Goal: Browse casually: Explore the website without a specific task or goal

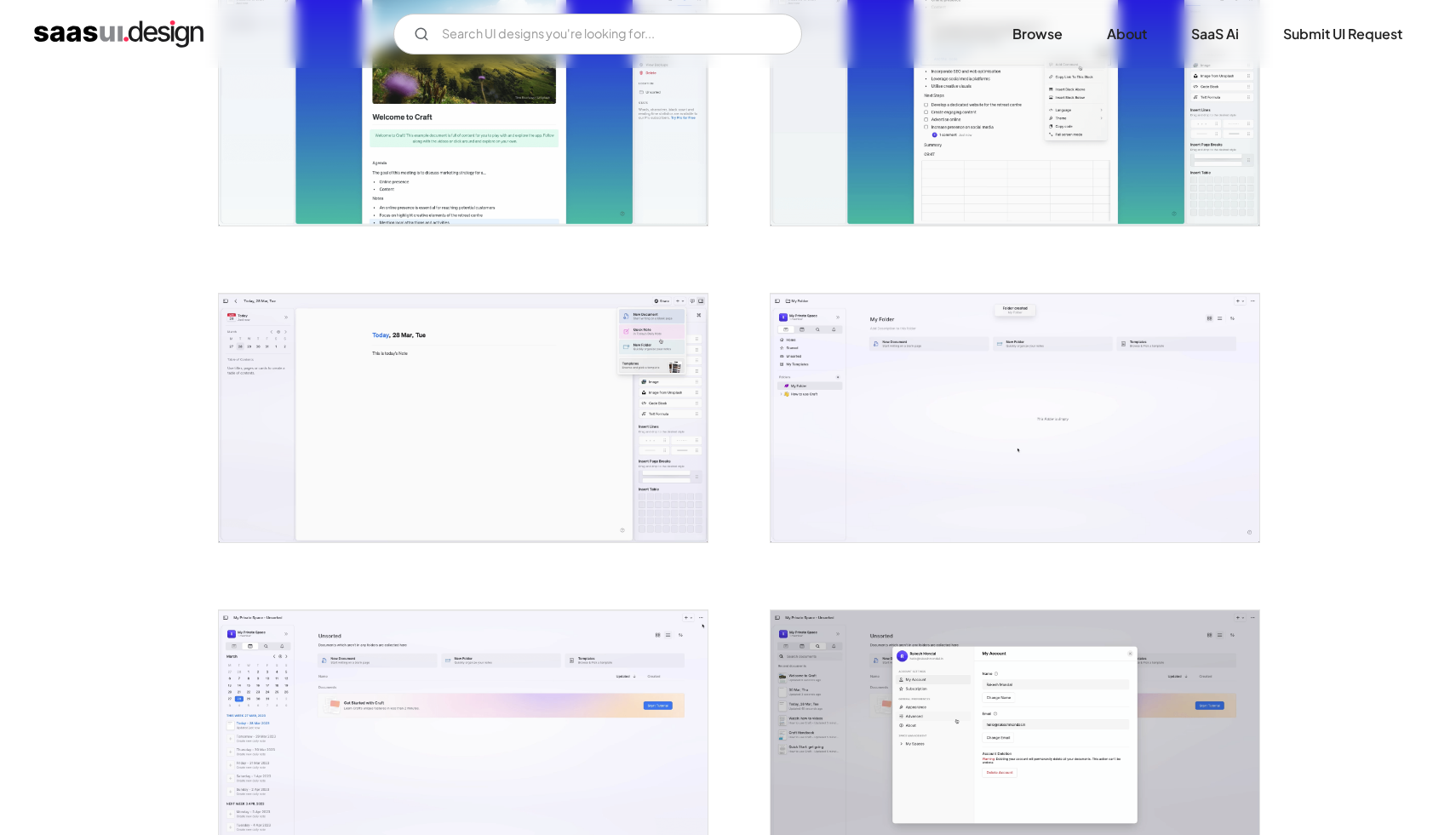
scroll to position [3086, 0]
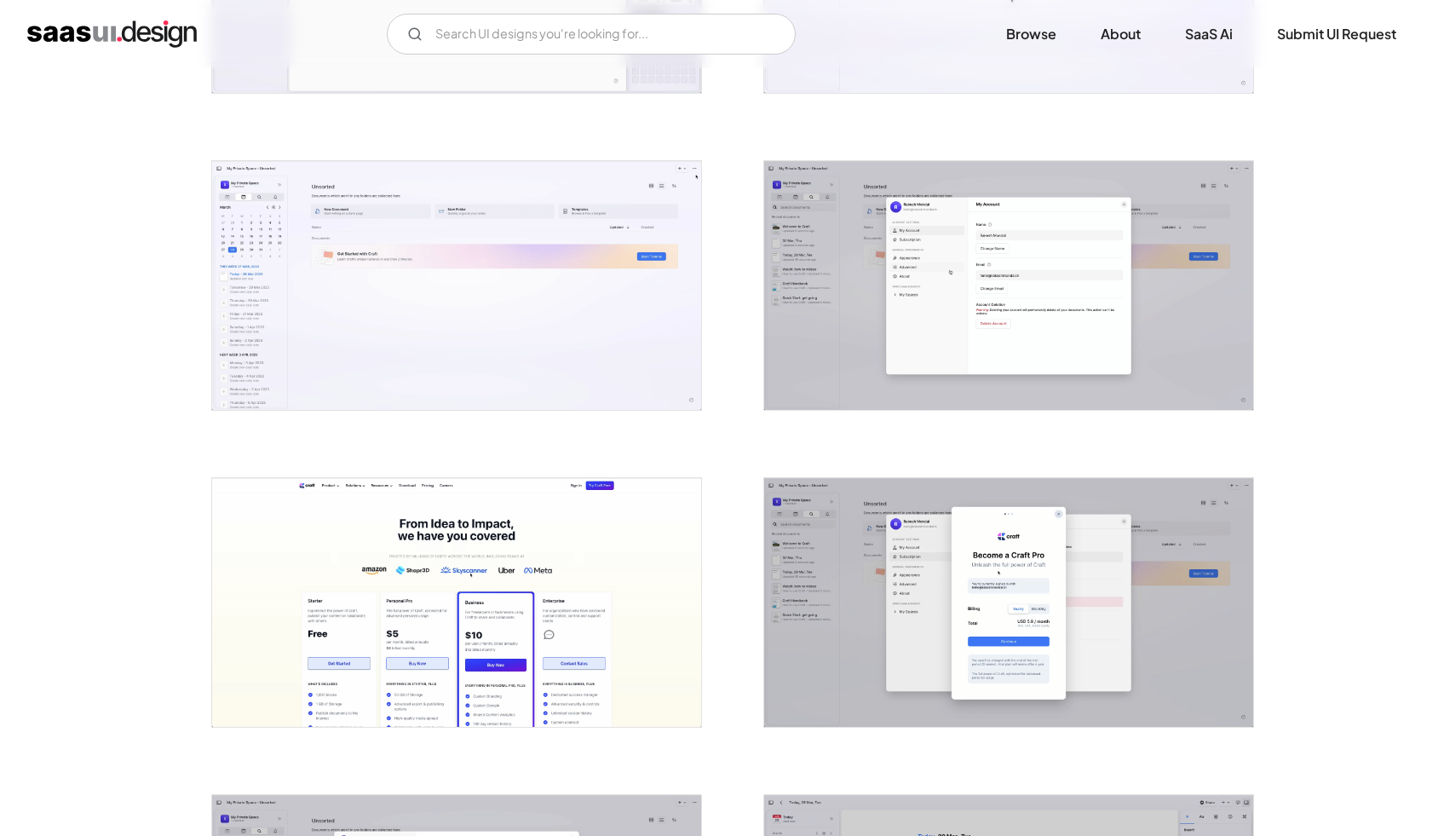
click at [1098, 283] on img "open lightbox" at bounding box center [1008, 285] width 489 height 249
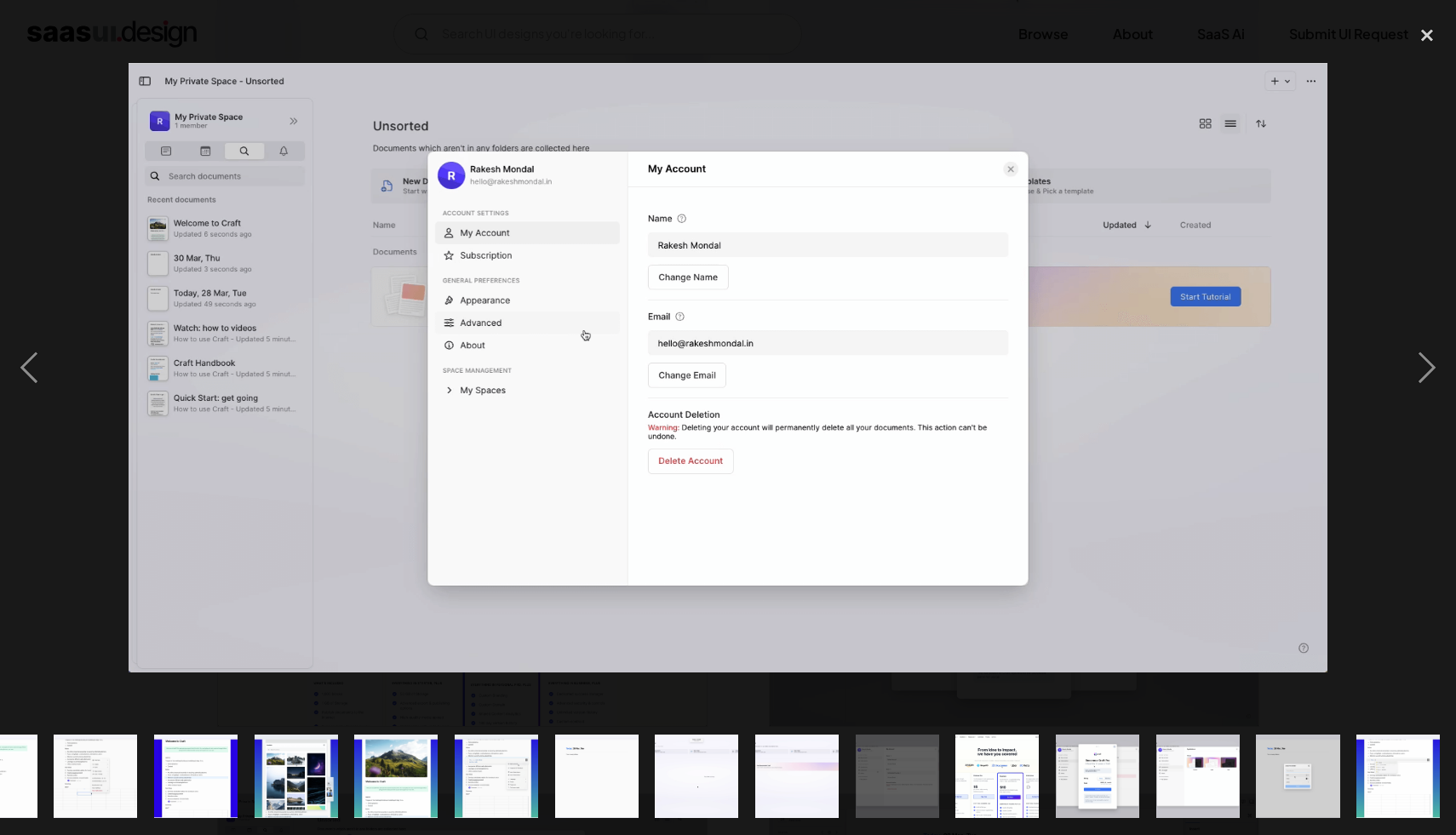
scroll to position [0, 1065]
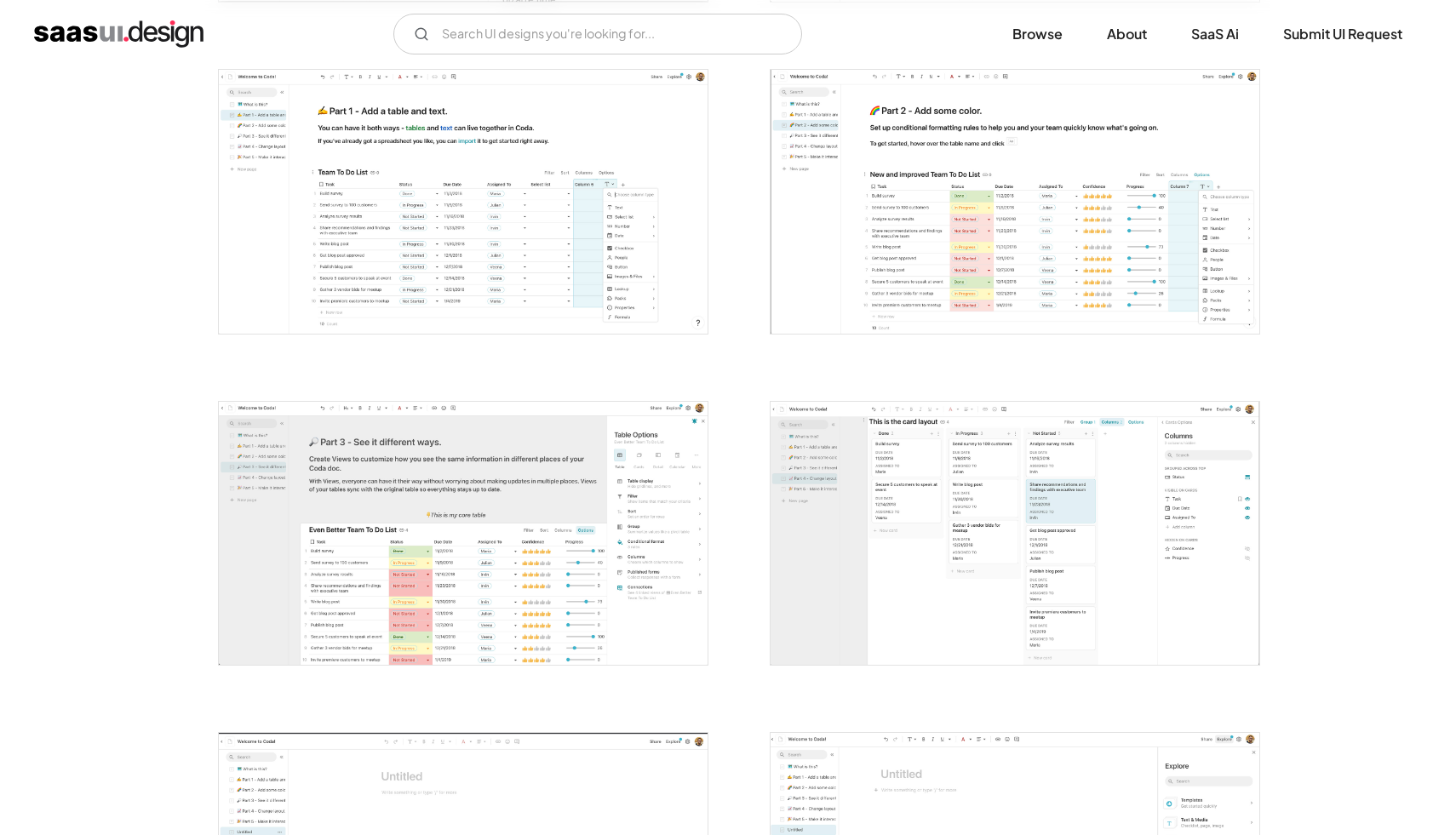
scroll to position [992, 0]
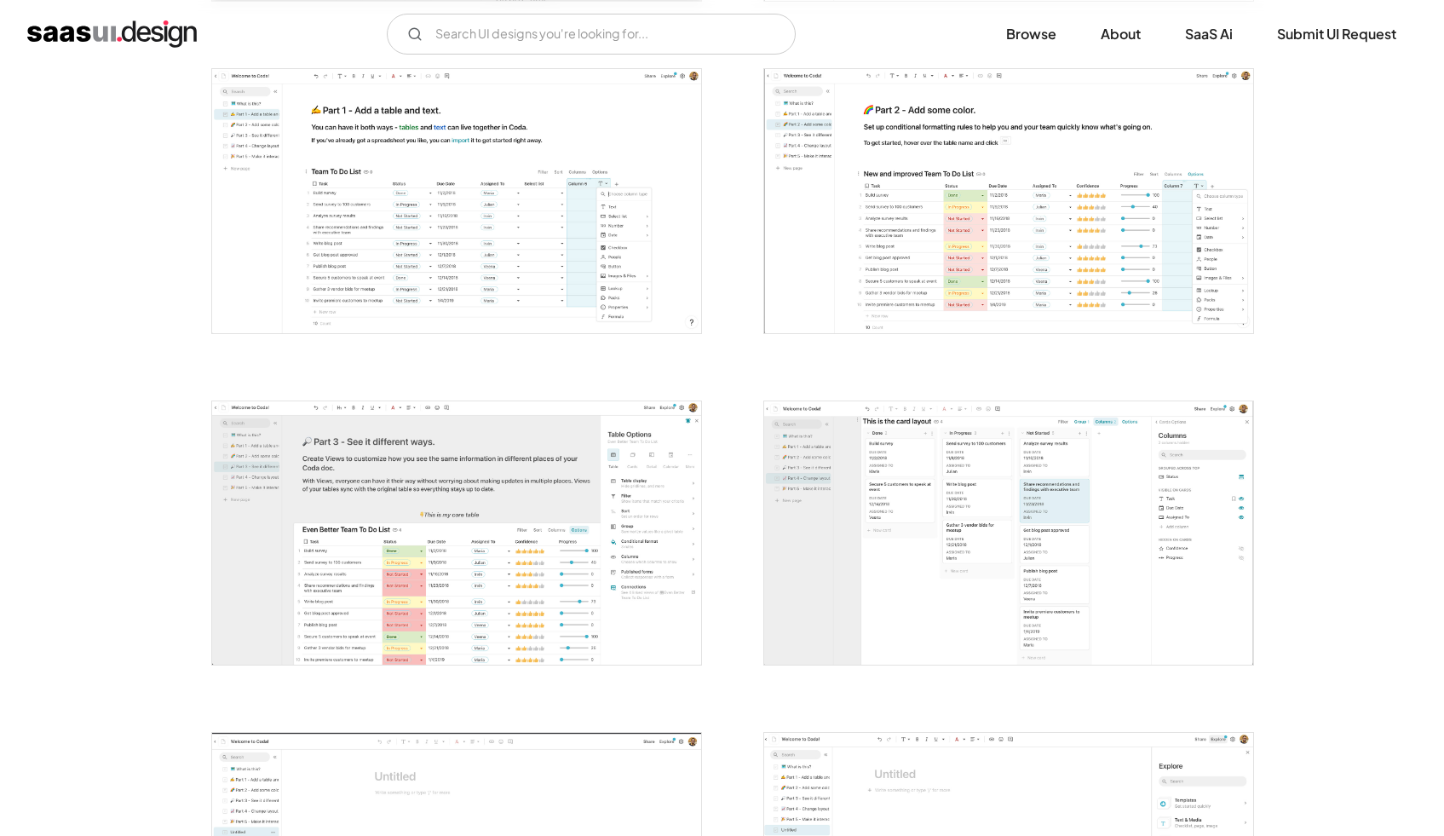
click at [501, 189] on img "open lightbox" at bounding box center [456, 200] width 489 height 263
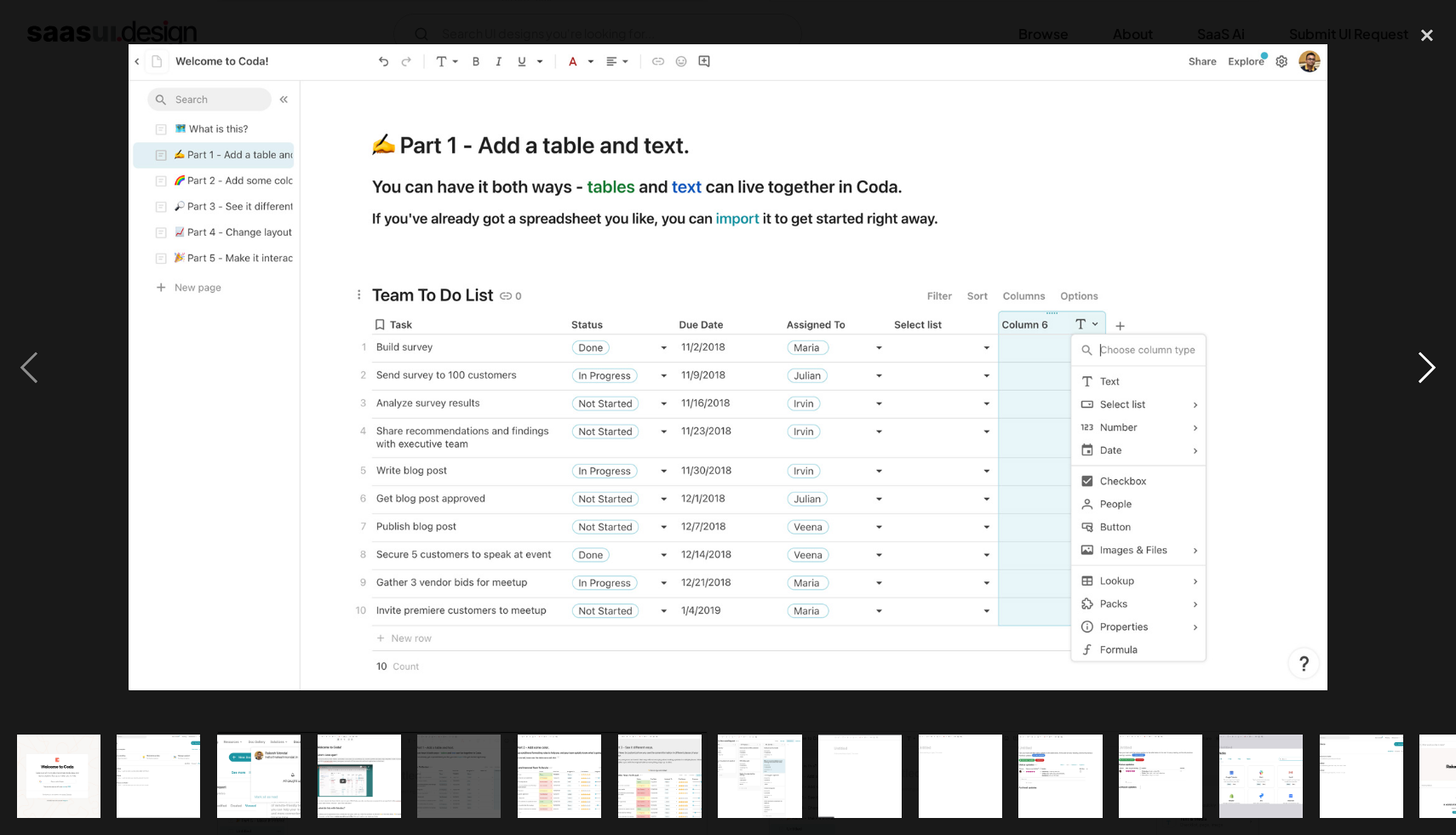
click at [1422, 374] on div "next image" at bounding box center [1427, 368] width 58 height 701
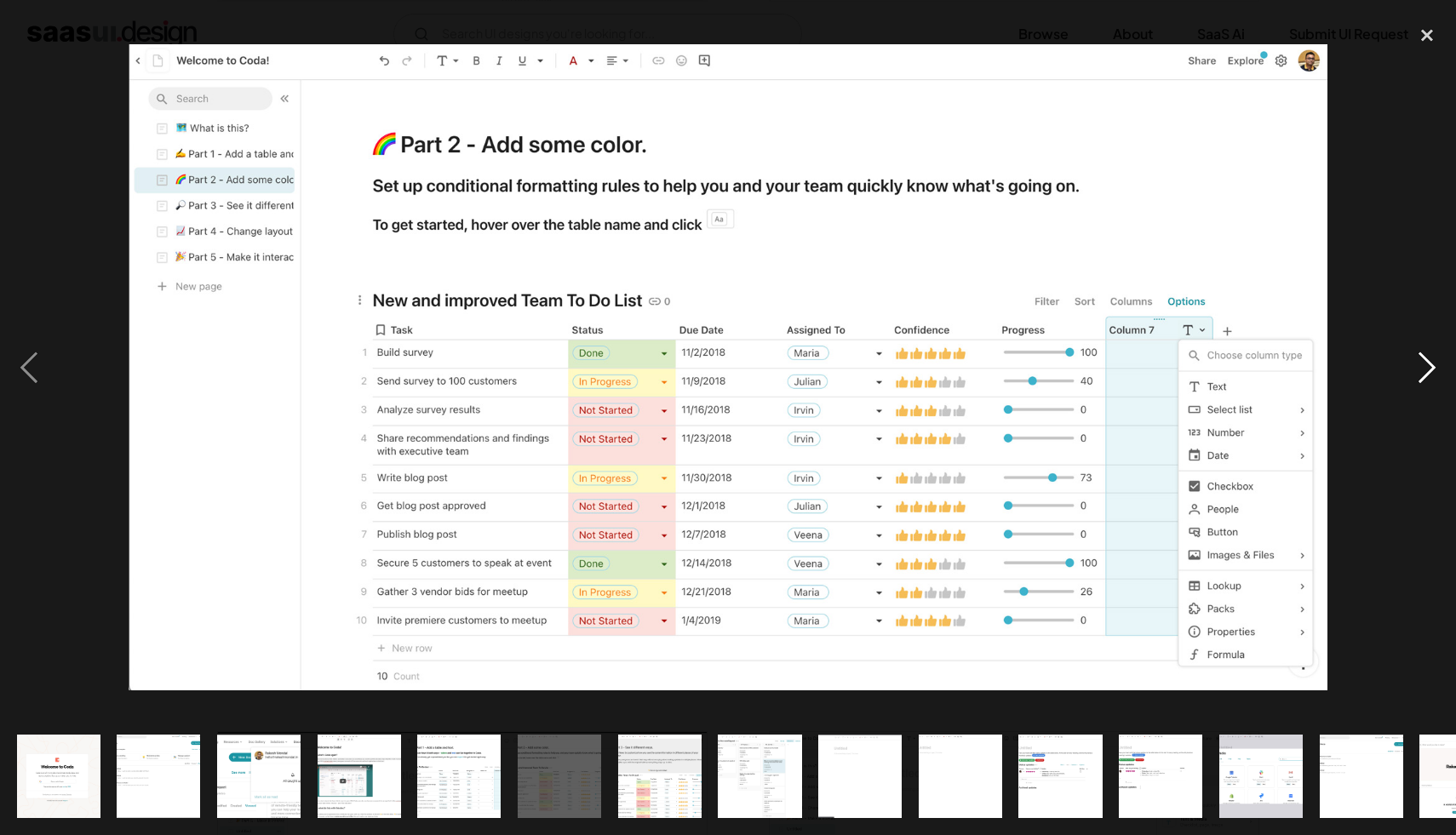
click at [1422, 374] on div "next image" at bounding box center [1427, 368] width 58 height 701
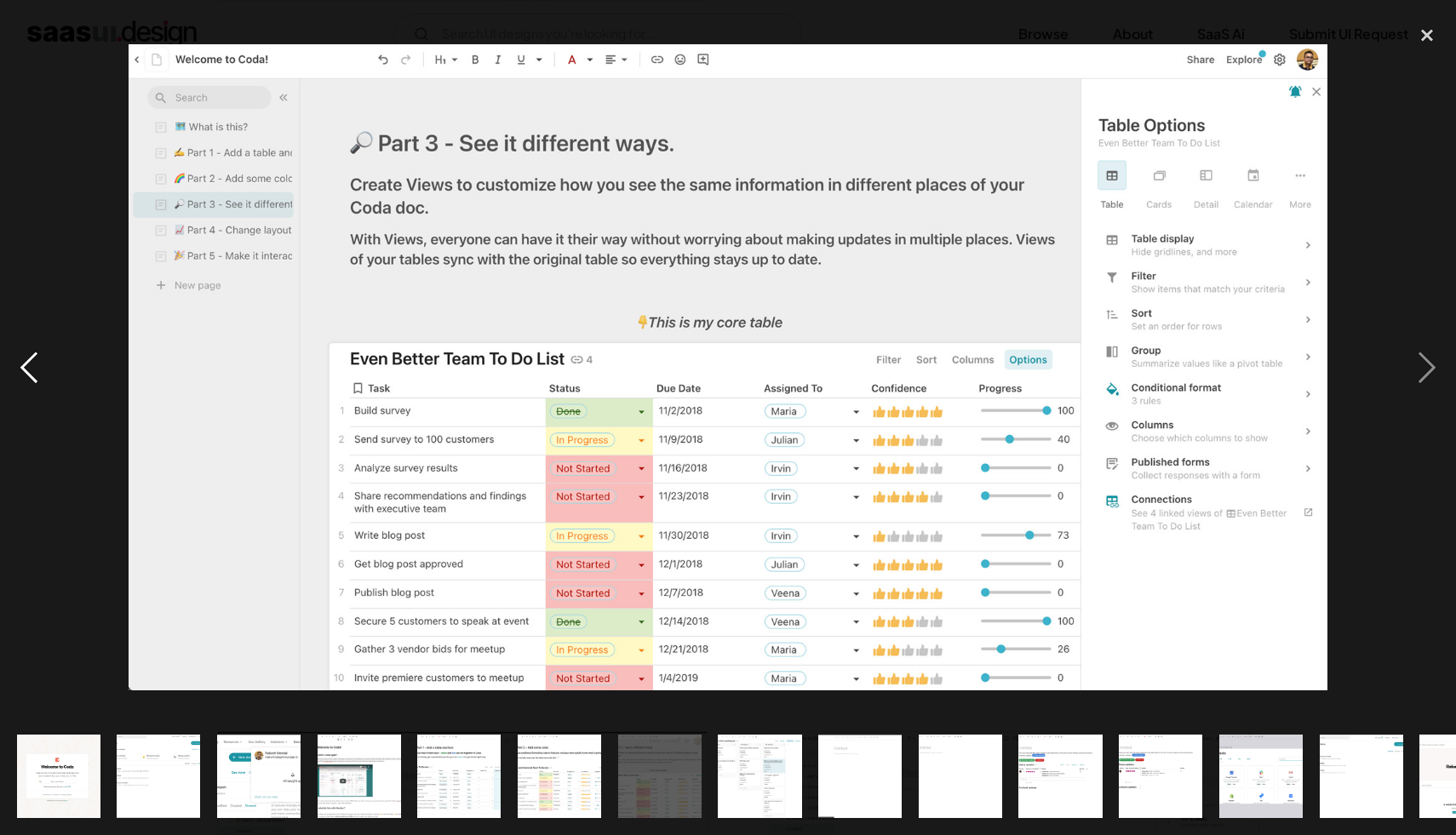
click at [37, 358] on div "previous image" at bounding box center [29, 368] width 58 height 701
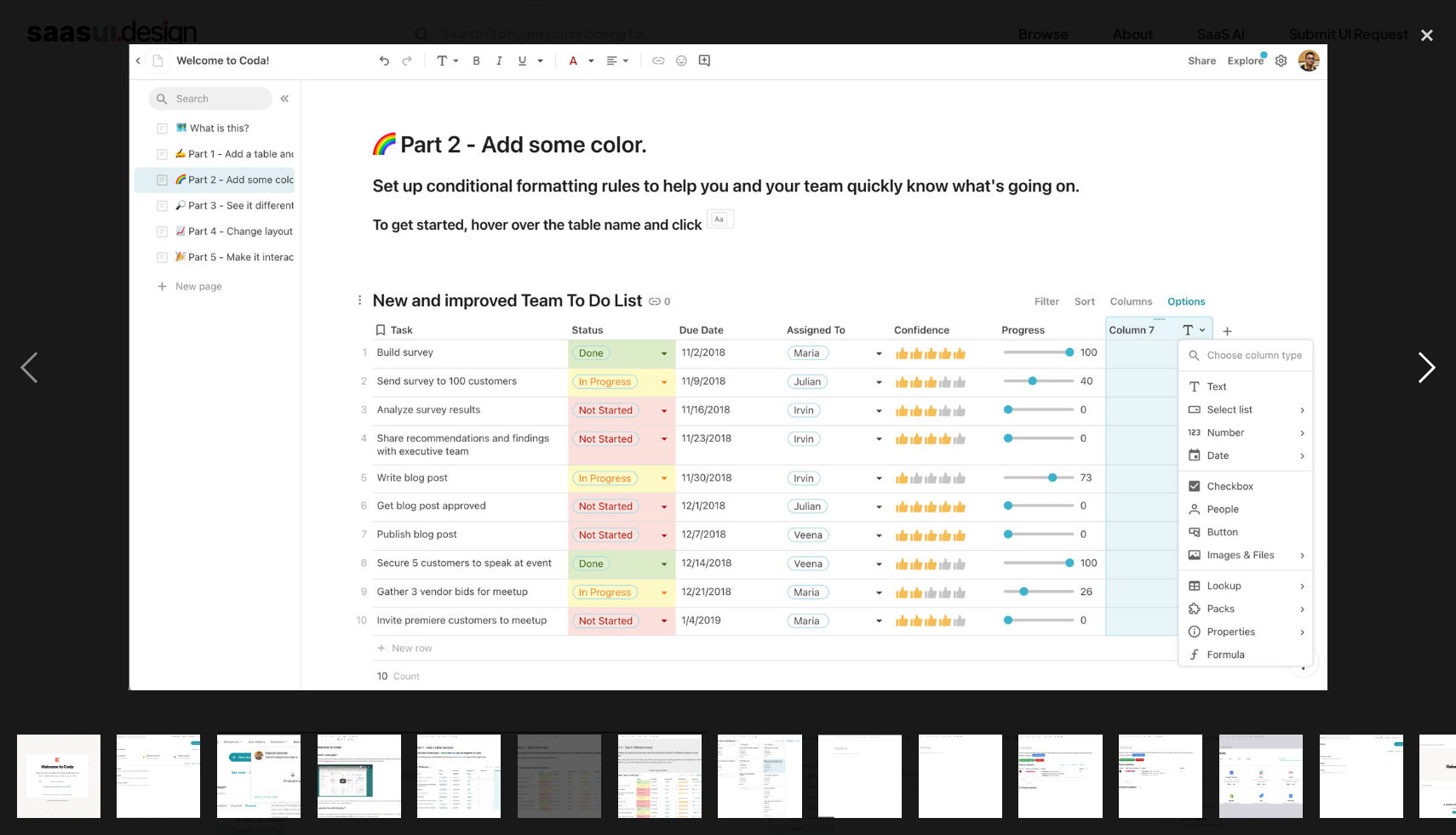
click at [1425, 358] on div "next image" at bounding box center [1427, 368] width 58 height 701
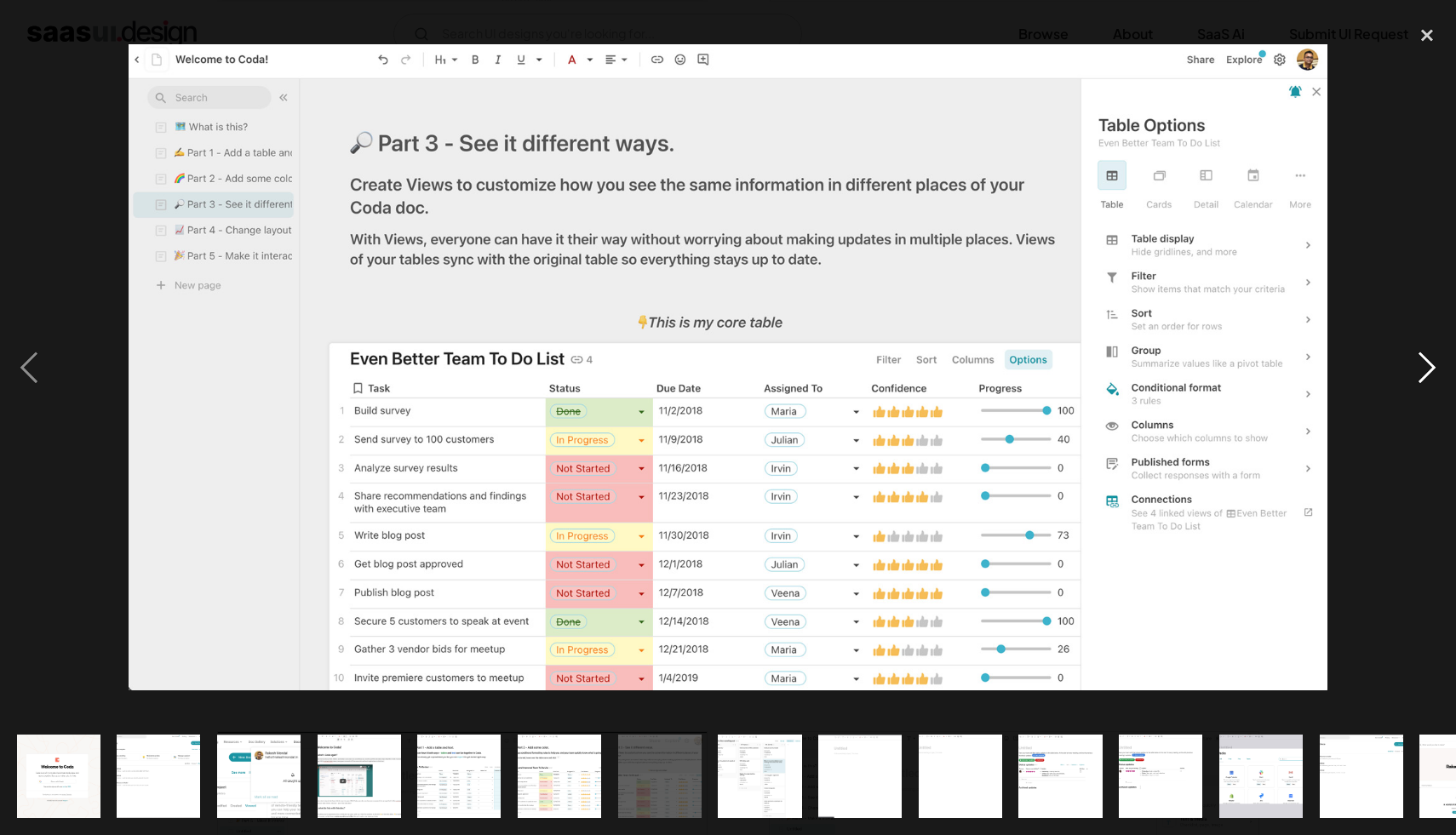
click at [1426, 369] on div "next image" at bounding box center [1427, 368] width 58 height 701
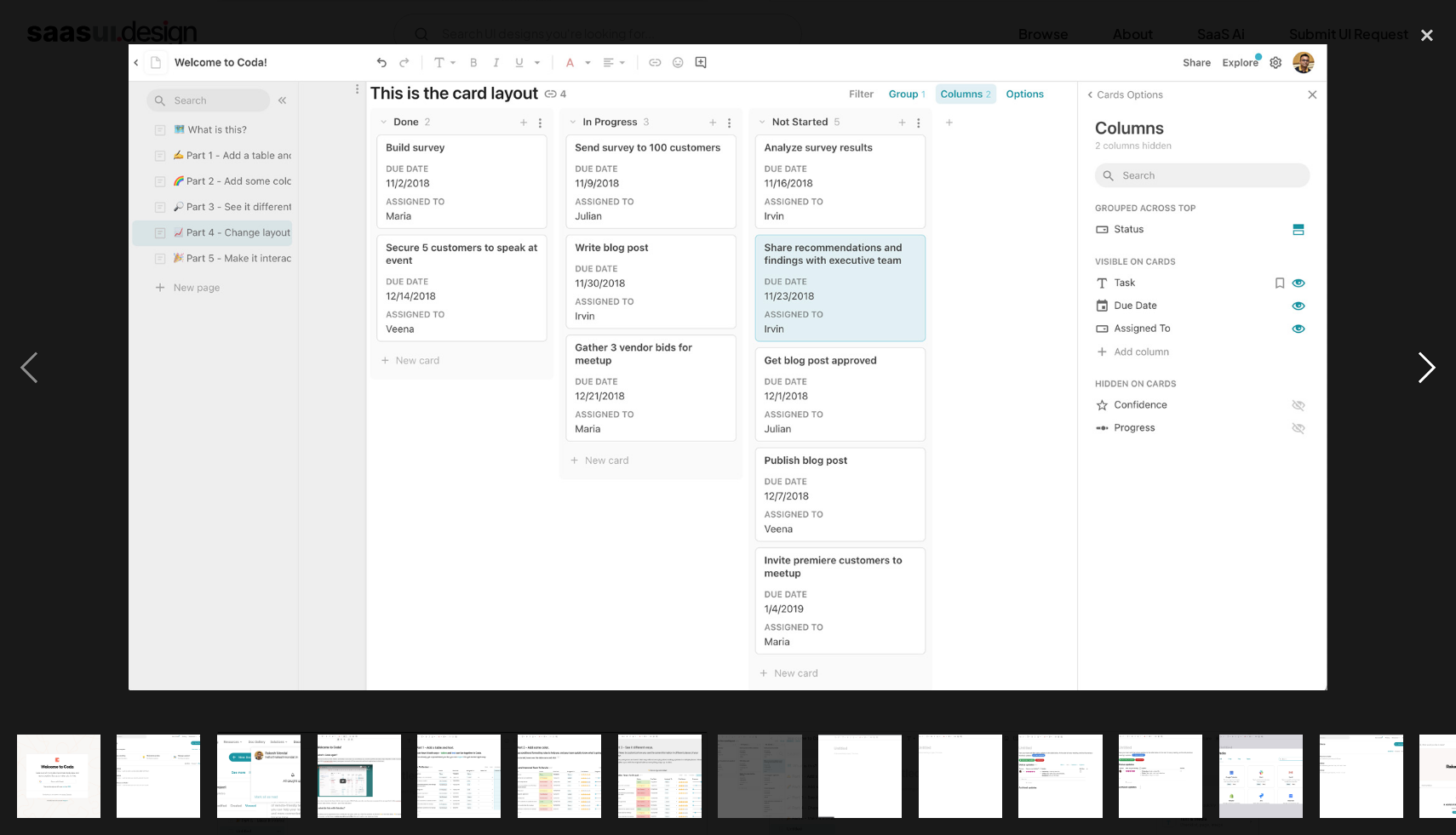
click at [1426, 369] on div "next image" at bounding box center [1427, 368] width 58 height 701
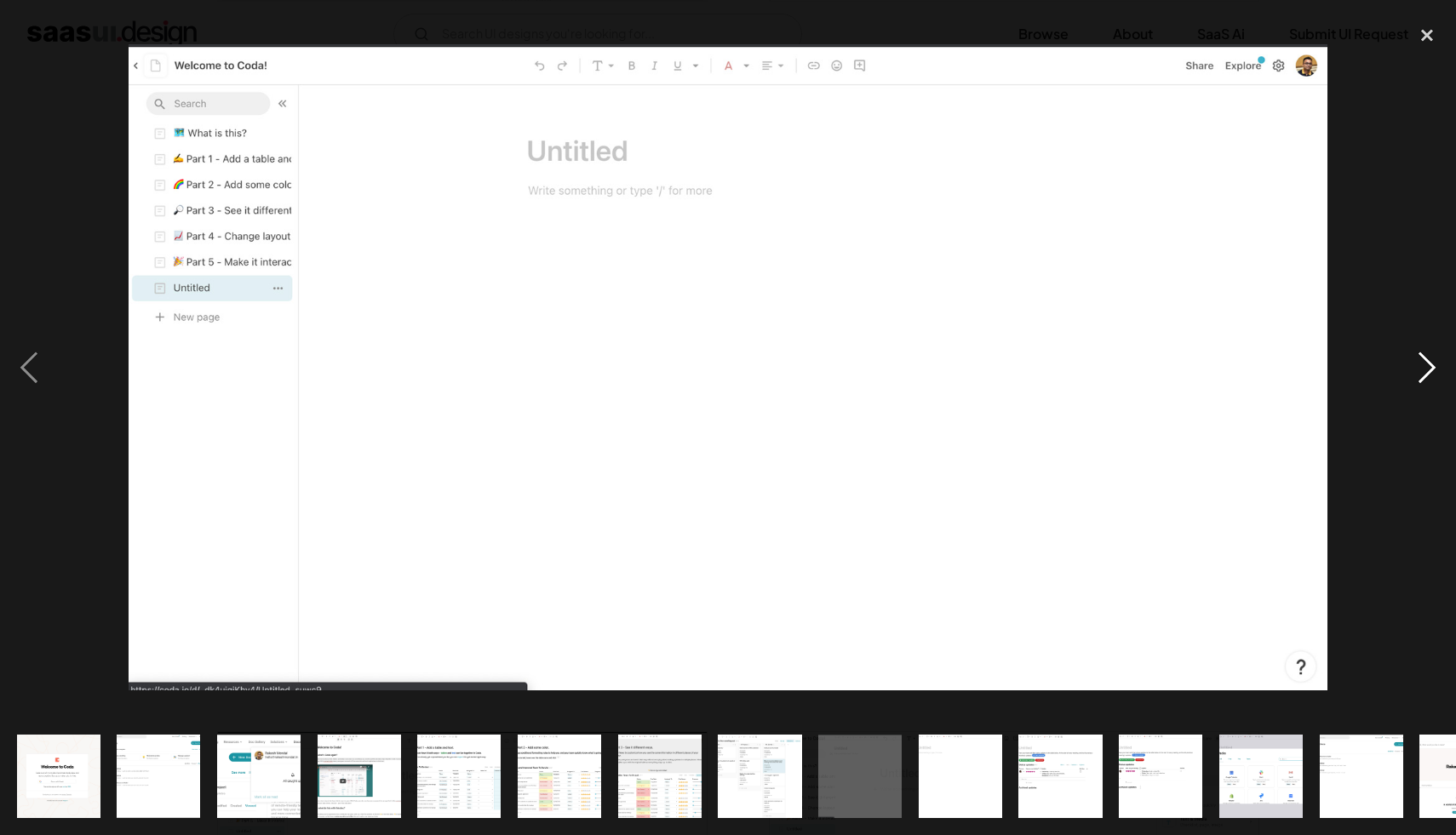
click at [1426, 369] on div "next image" at bounding box center [1427, 368] width 58 height 701
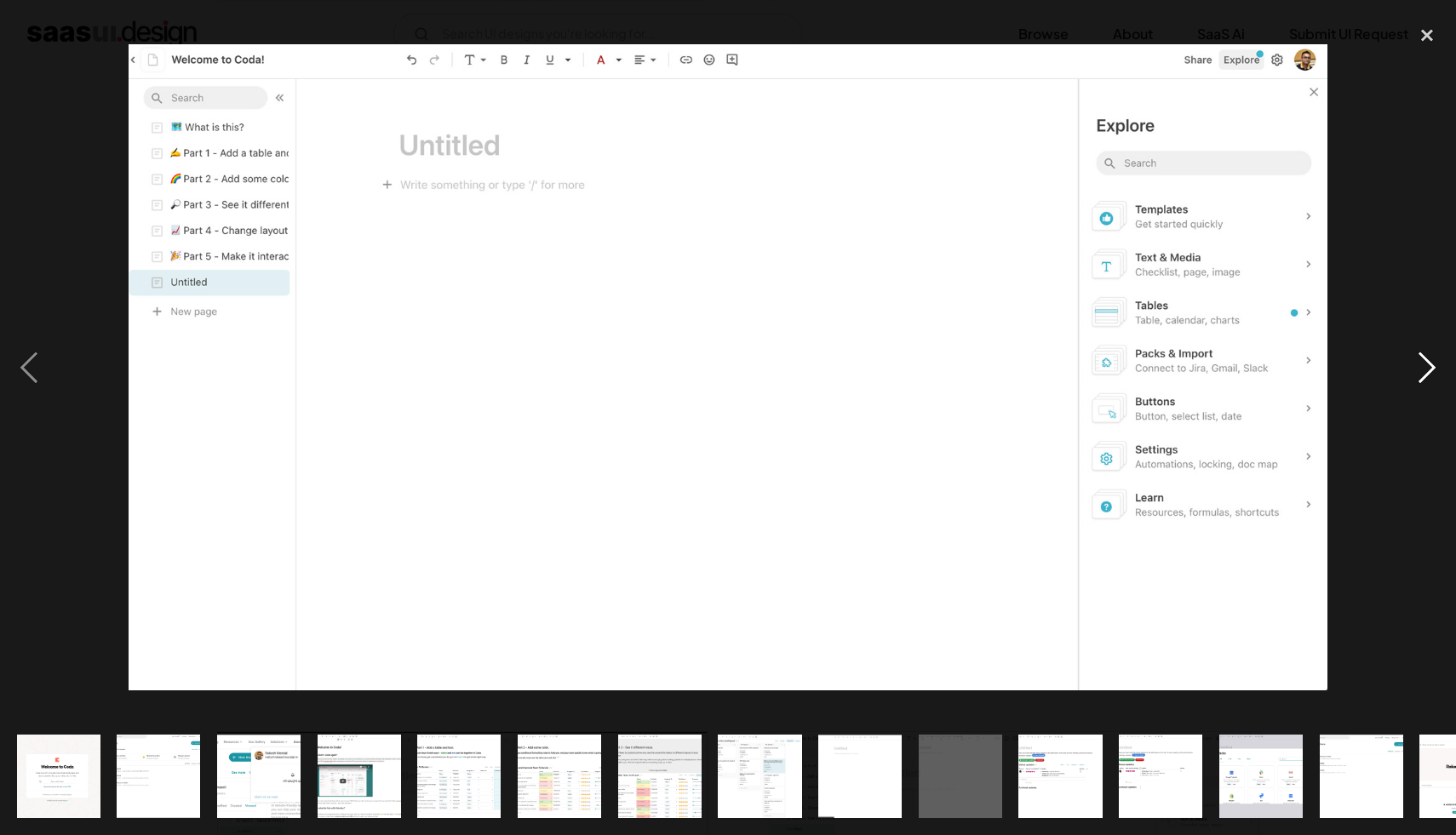
click at [1426, 369] on div "next image" at bounding box center [1427, 368] width 58 height 701
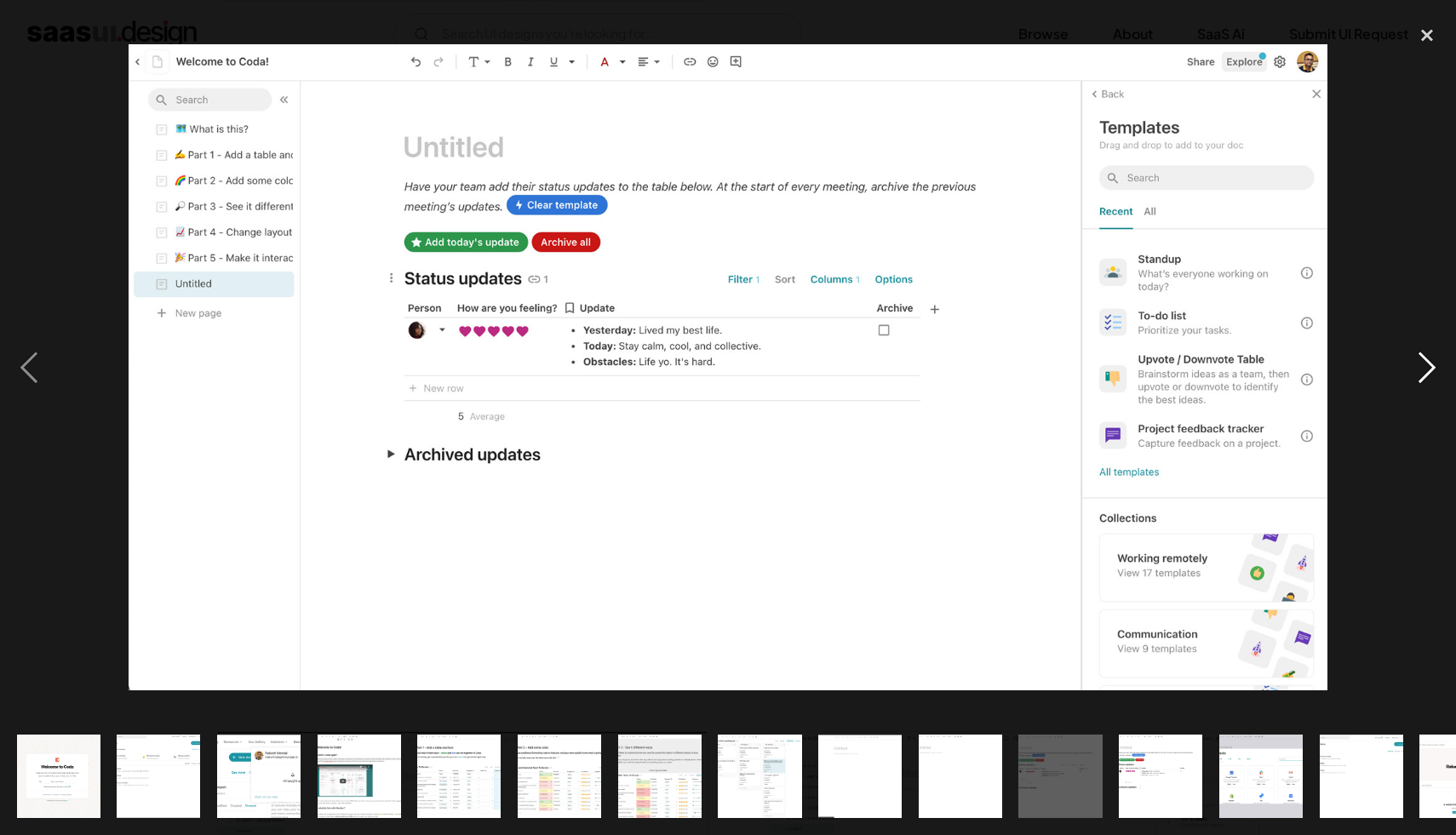
click at [1424, 372] on div "next image" at bounding box center [1427, 368] width 58 height 701
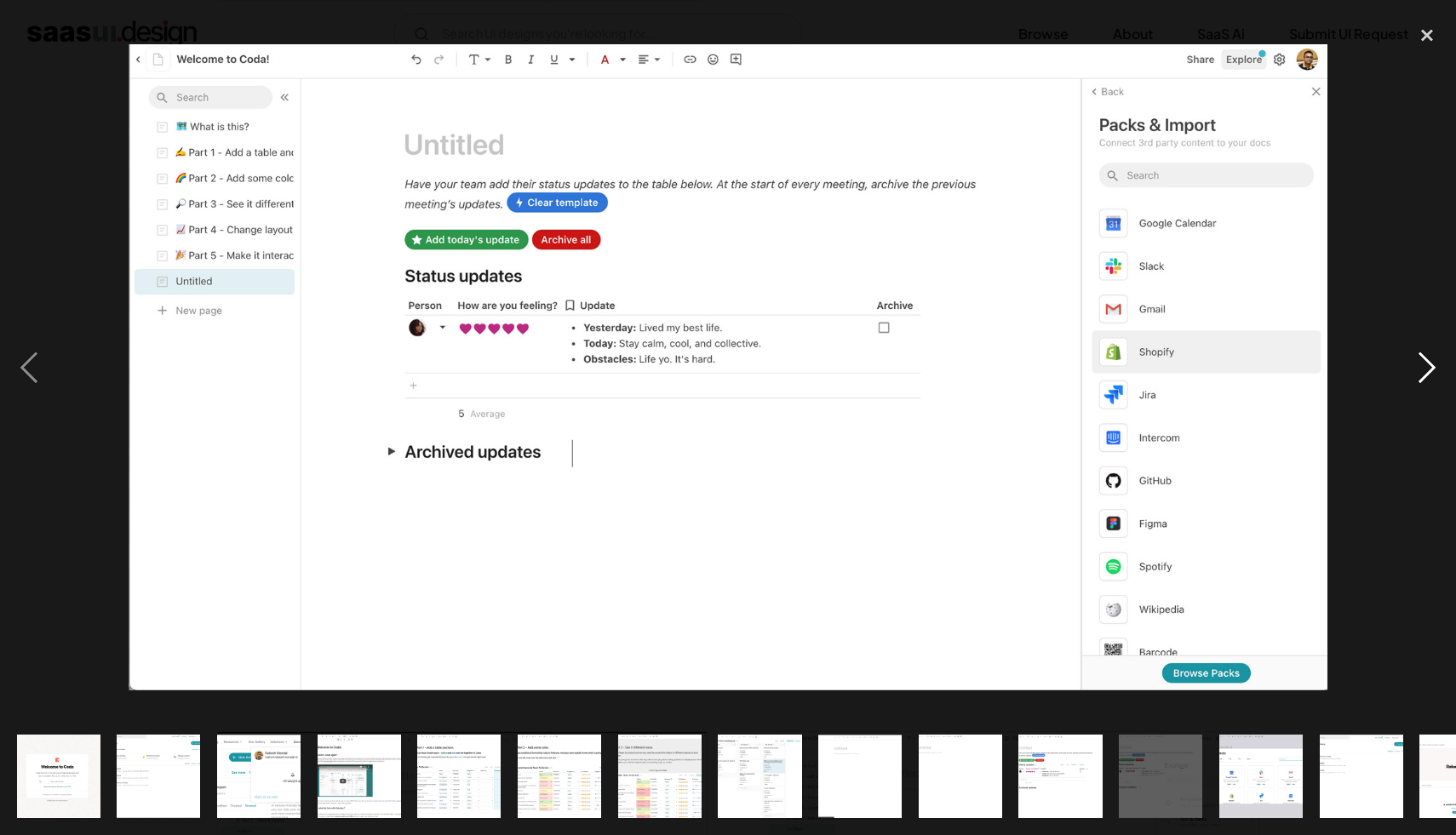
click at [1433, 376] on div "next image" at bounding box center [1427, 368] width 58 height 701
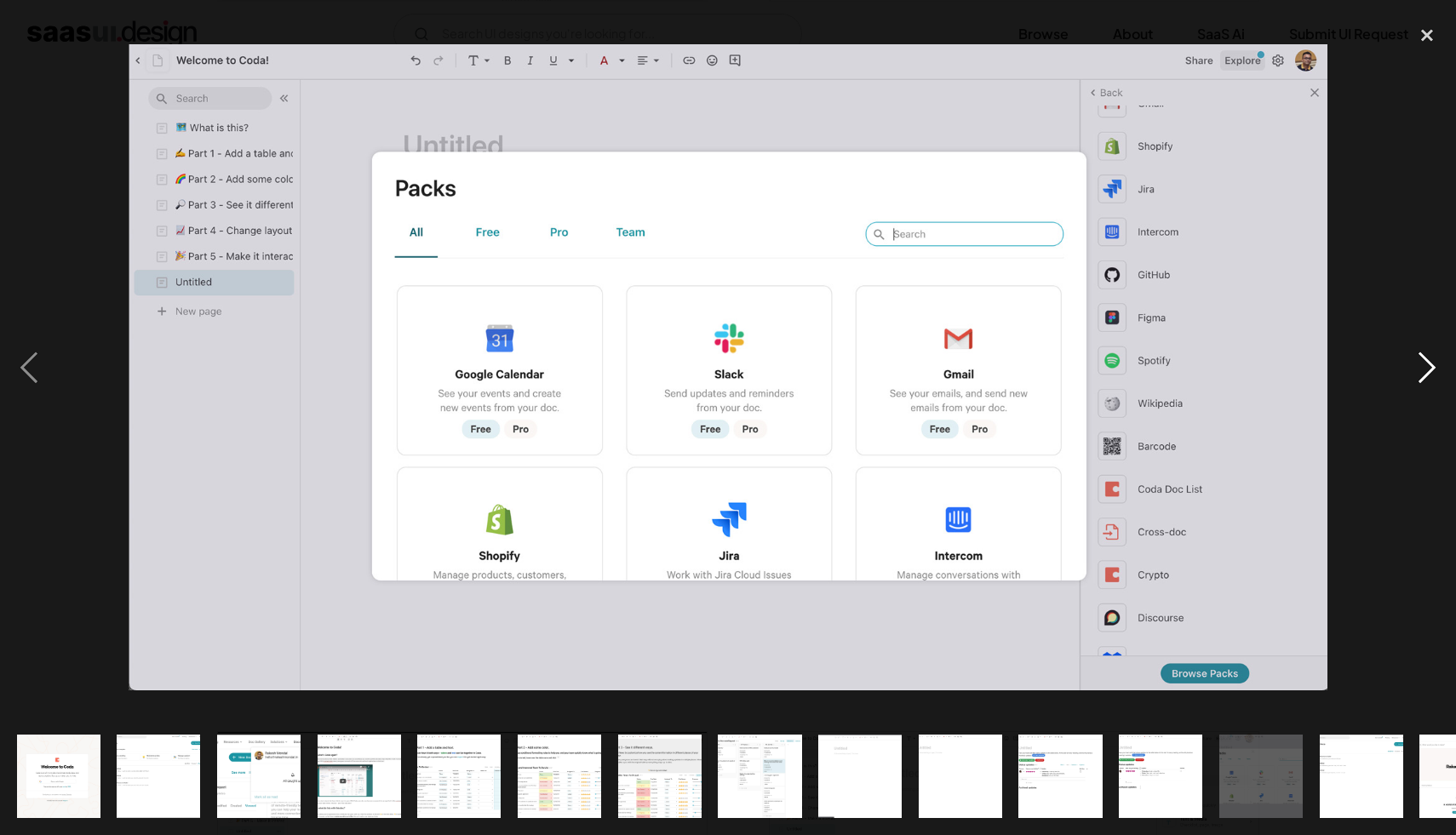
click at [1433, 367] on div "next image" at bounding box center [1427, 368] width 58 height 701
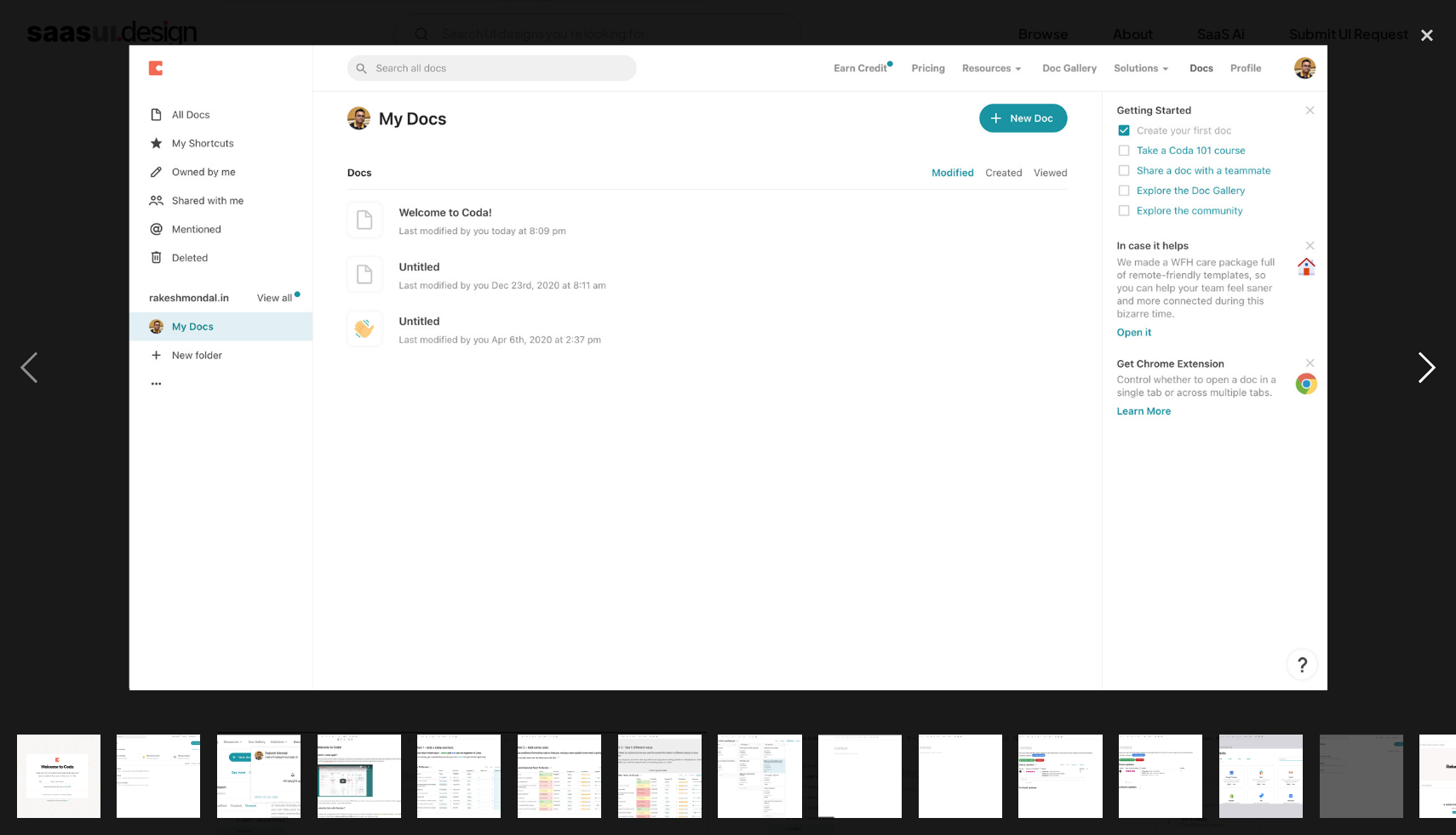
click at [1433, 367] on div "next image" at bounding box center [1427, 368] width 58 height 701
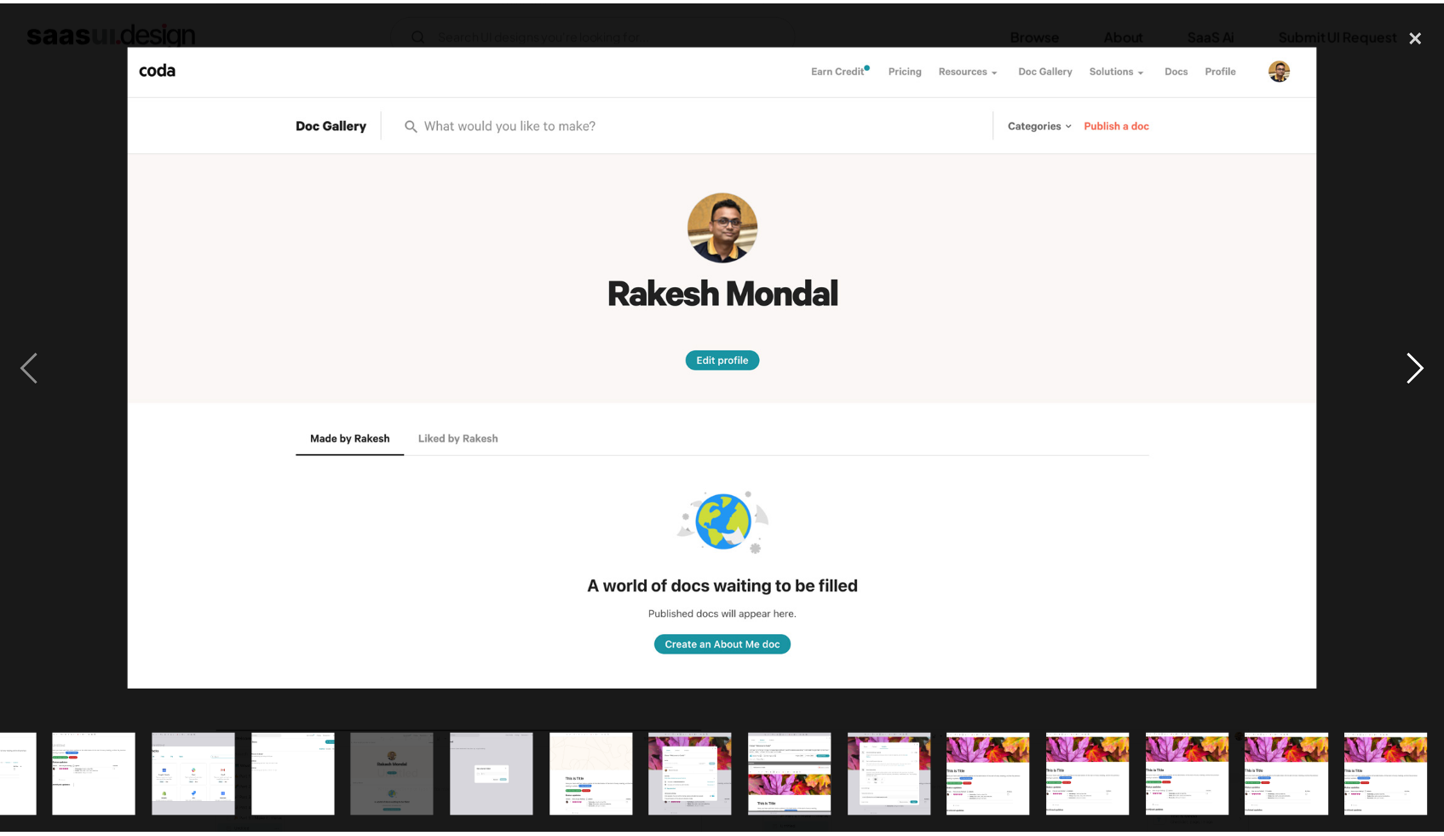
scroll to position [0, 1066]
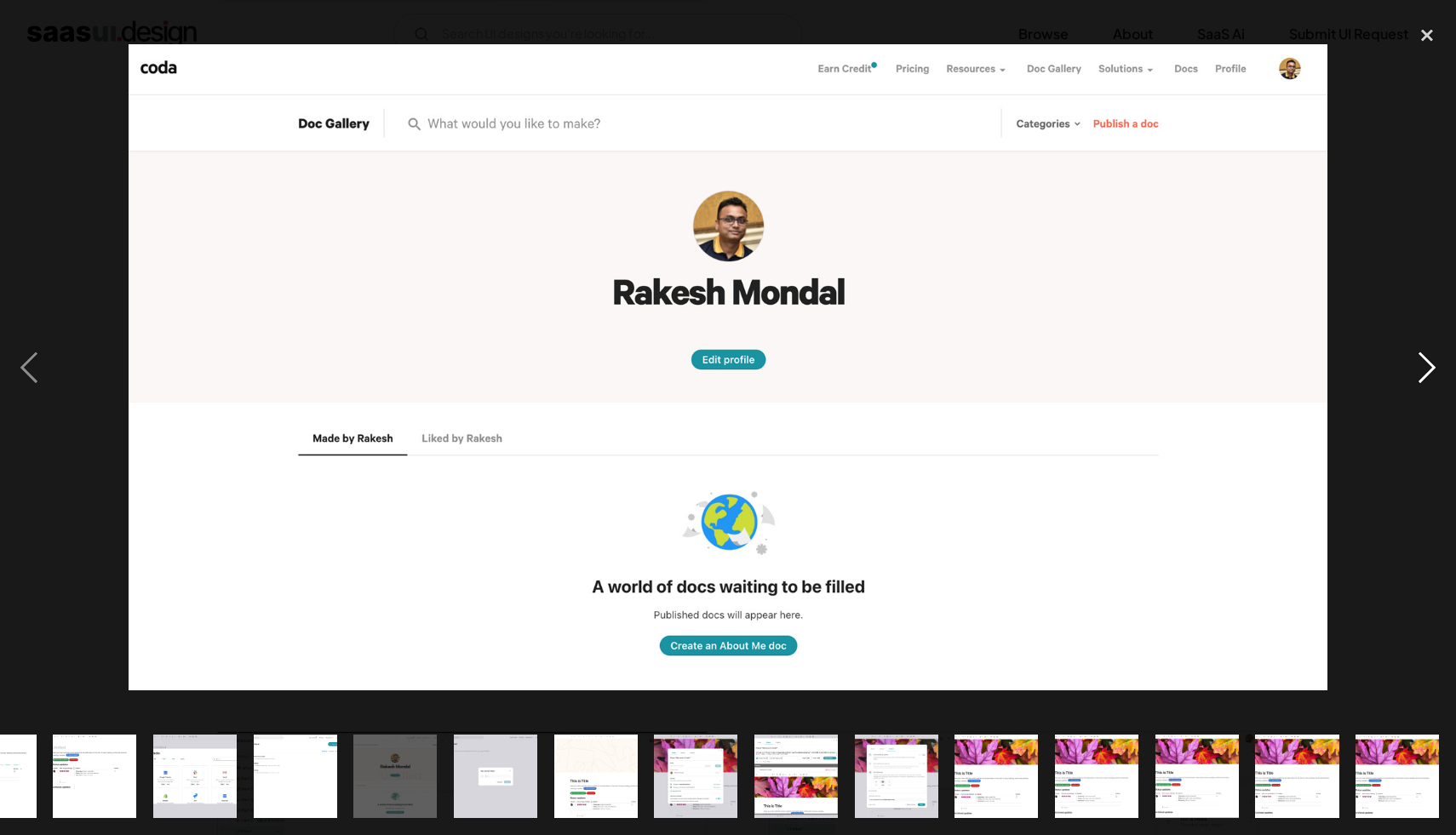
click at [1433, 367] on div "next image" at bounding box center [1427, 368] width 58 height 701
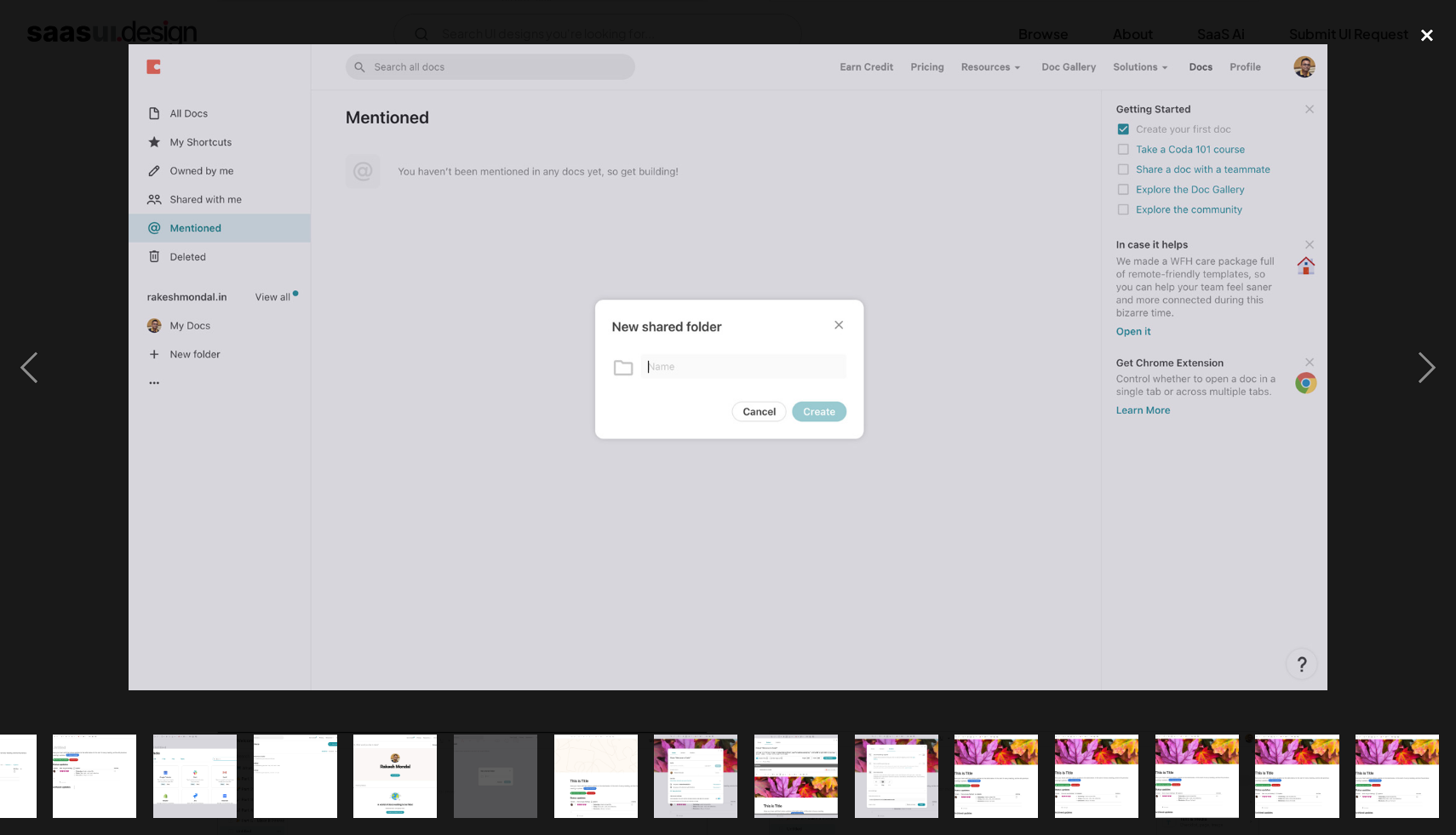
click at [1418, 41] on div "close lightbox" at bounding box center [1427, 35] width 58 height 37
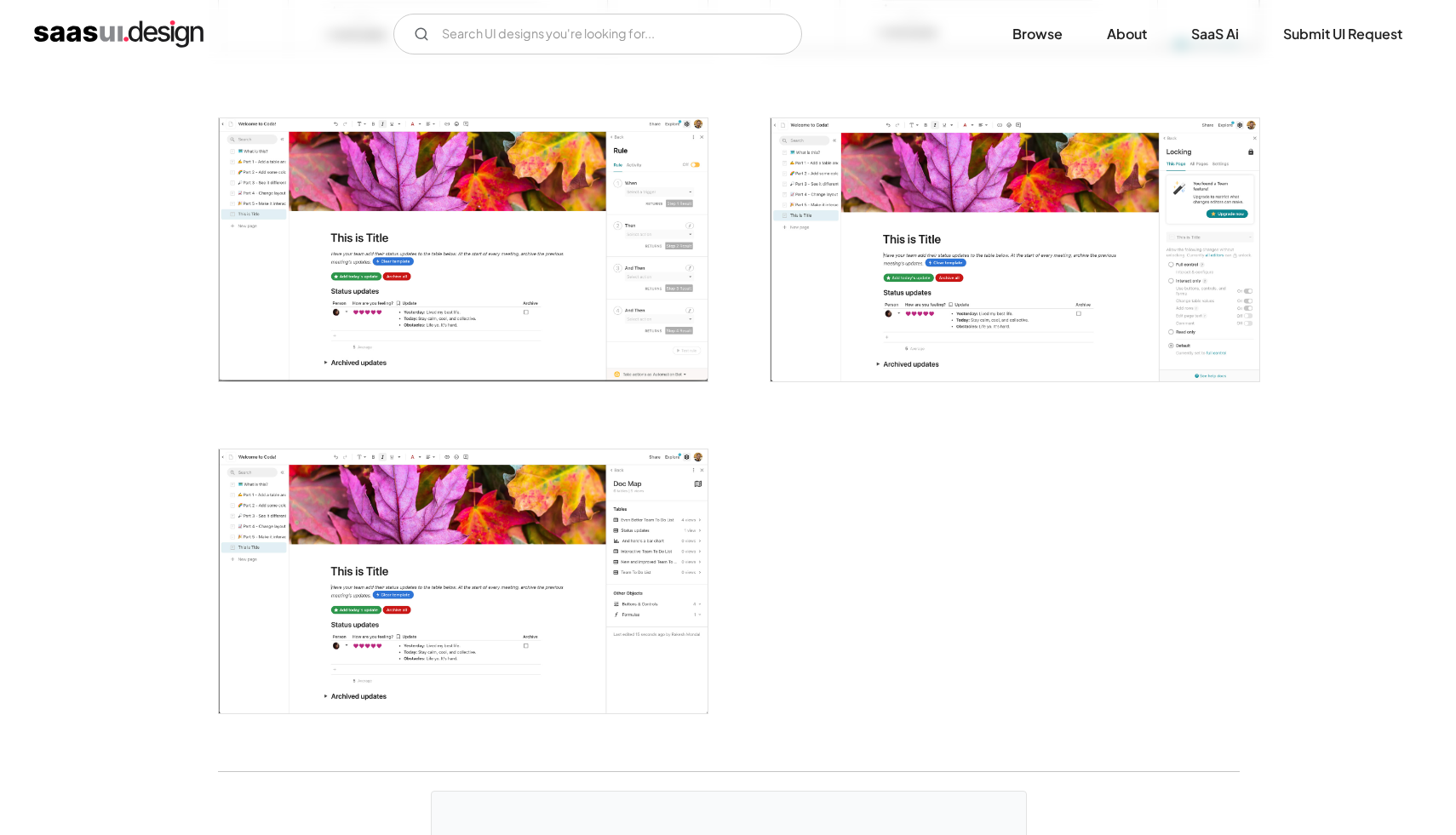
scroll to position [3787, 0]
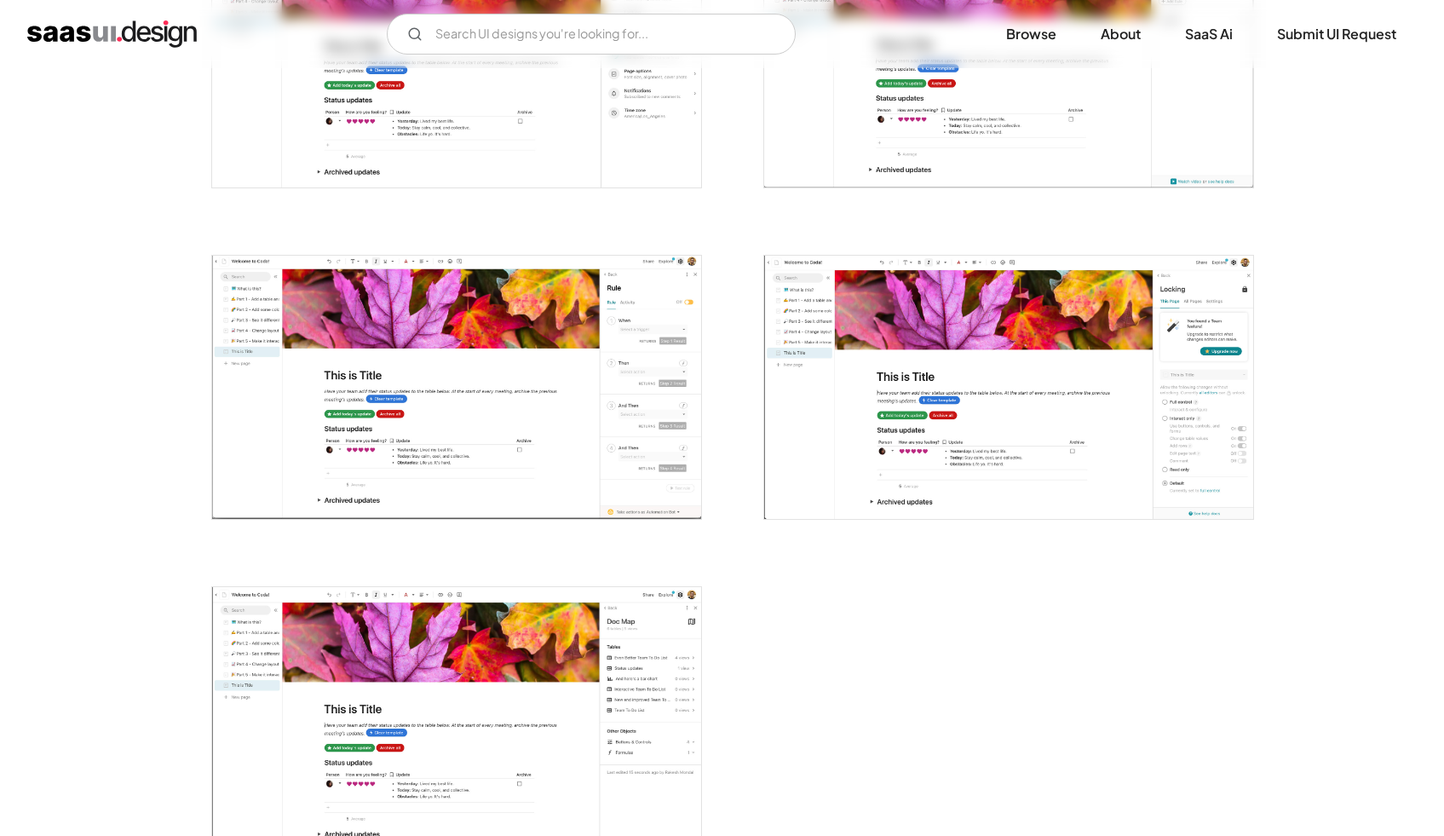
click at [507, 335] on img "open lightbox" at bounding box center [456, 387] width 489 height 263
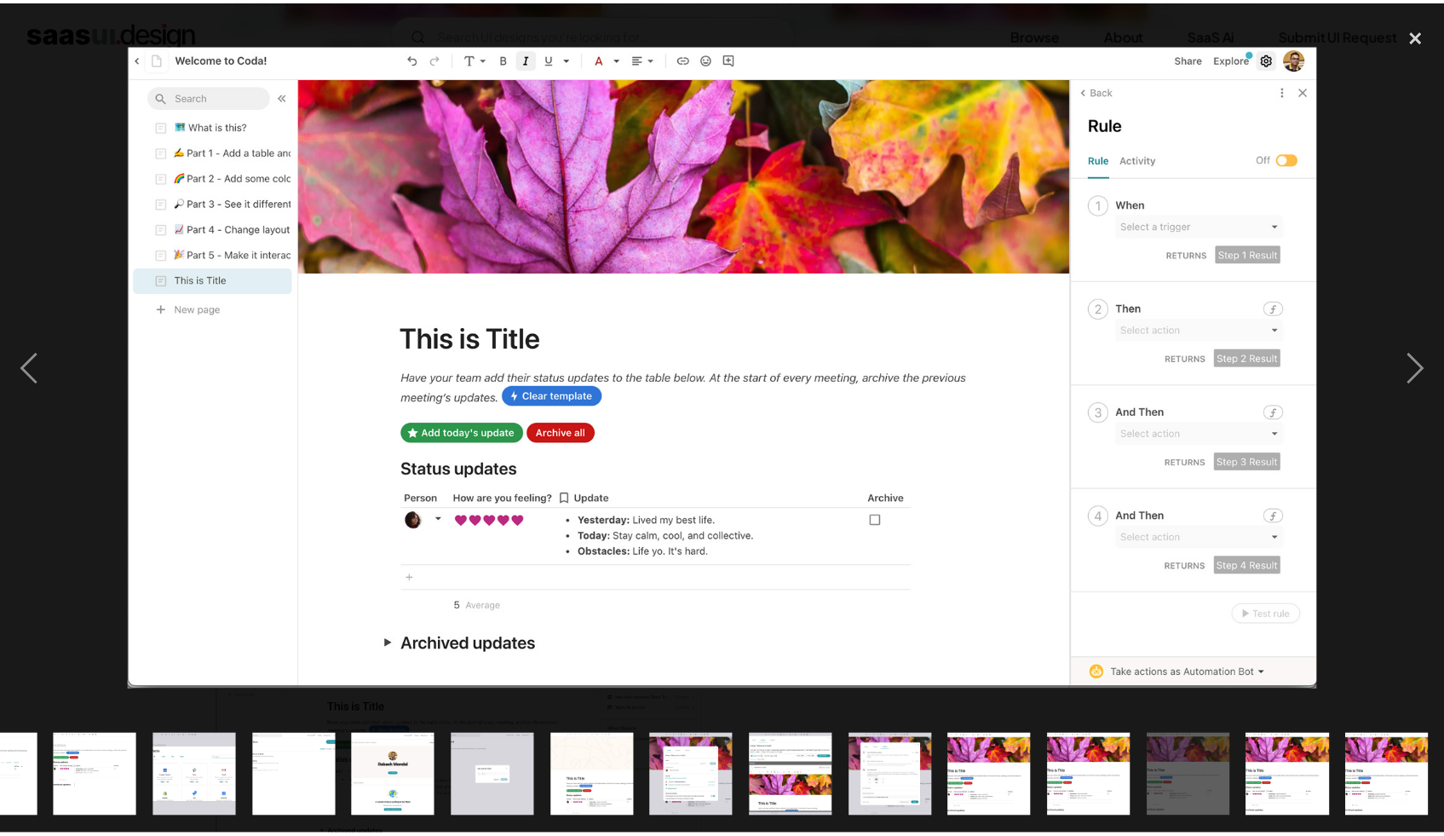
scroll to position [0, 1066]
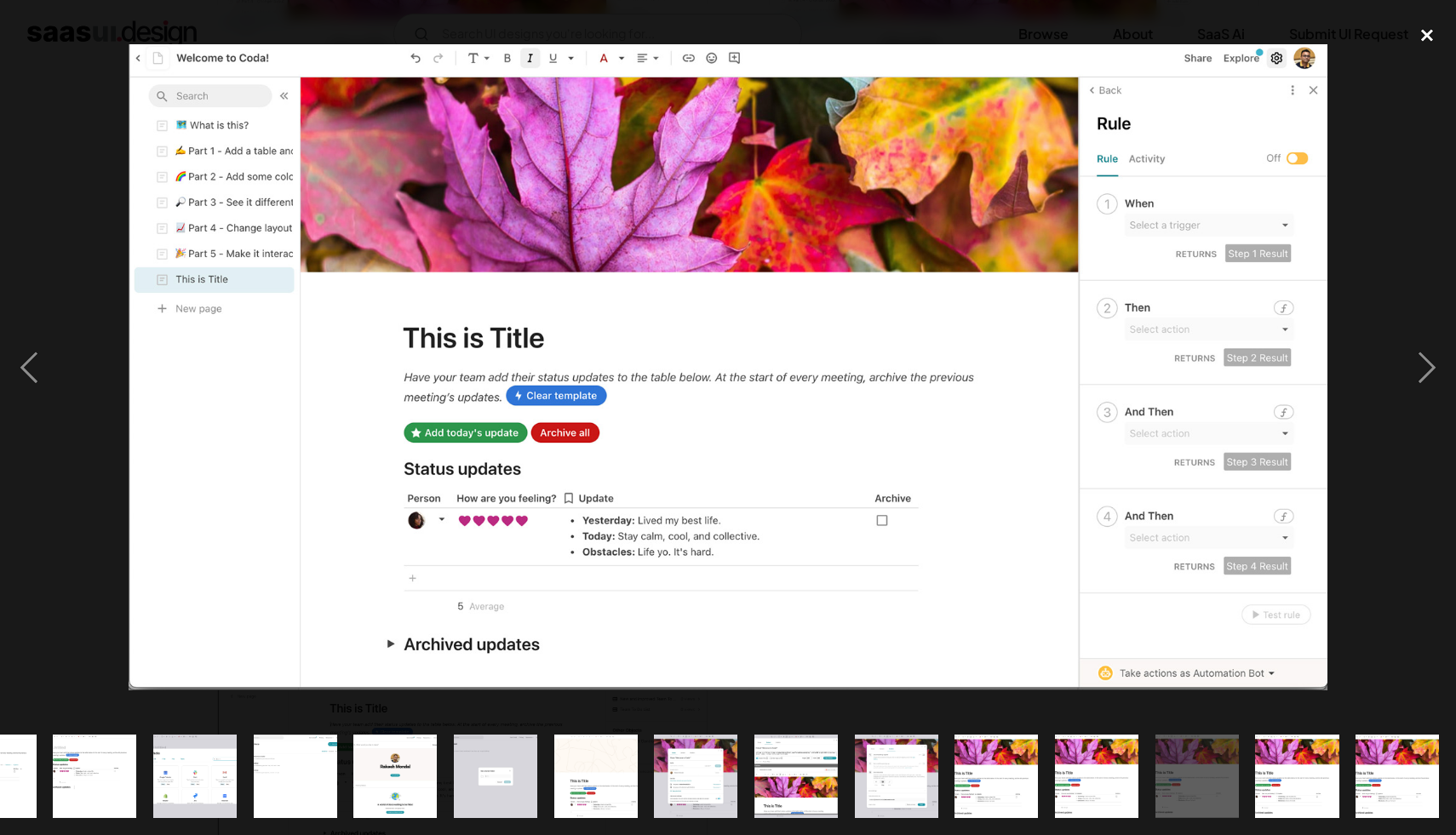
click at [1428, 35] on div "close lightbox" at bounding box center [1427, 35] width 58 height 37
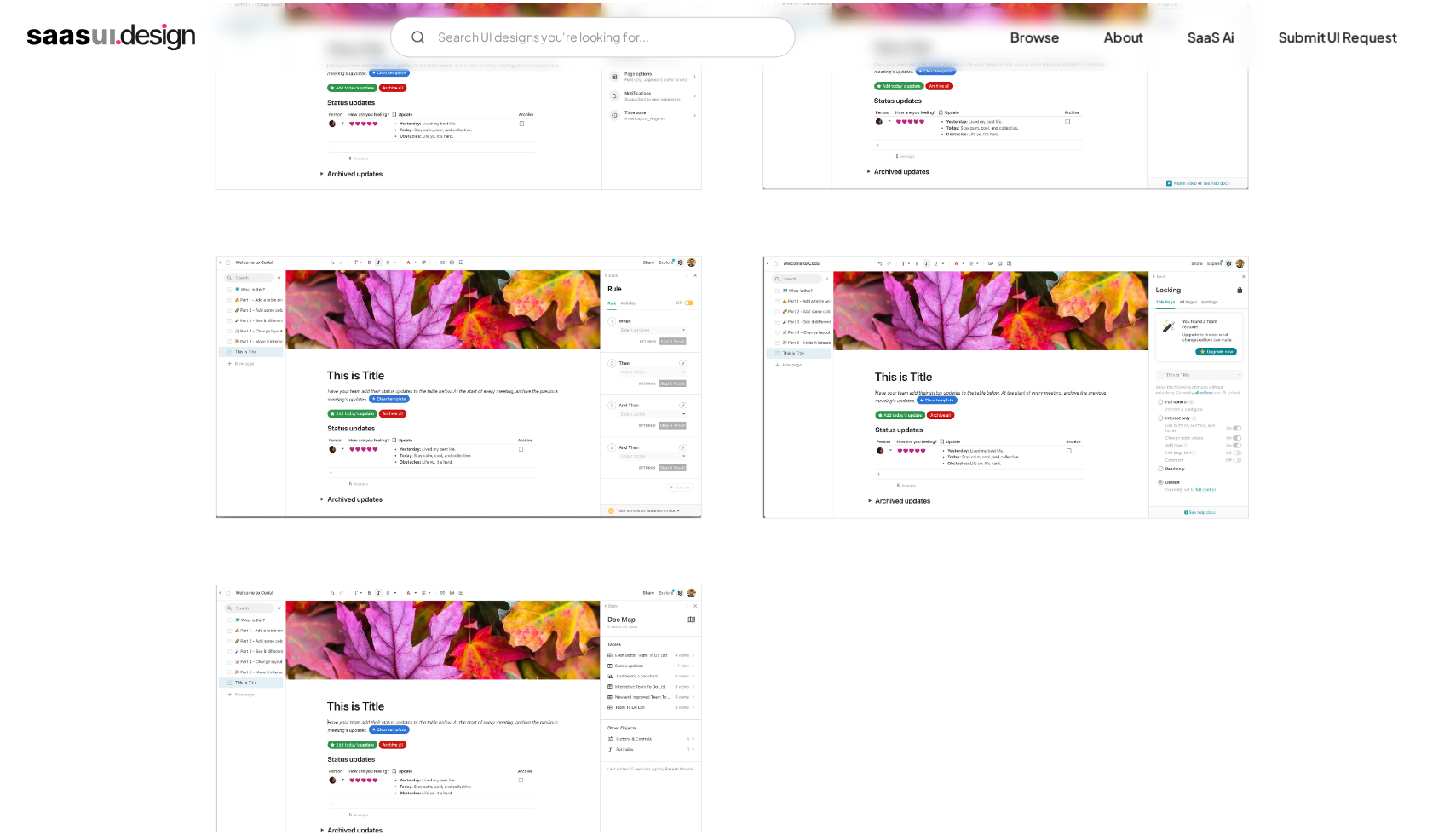
scroll to position [0, 0]
